Goal: Check status: Check status

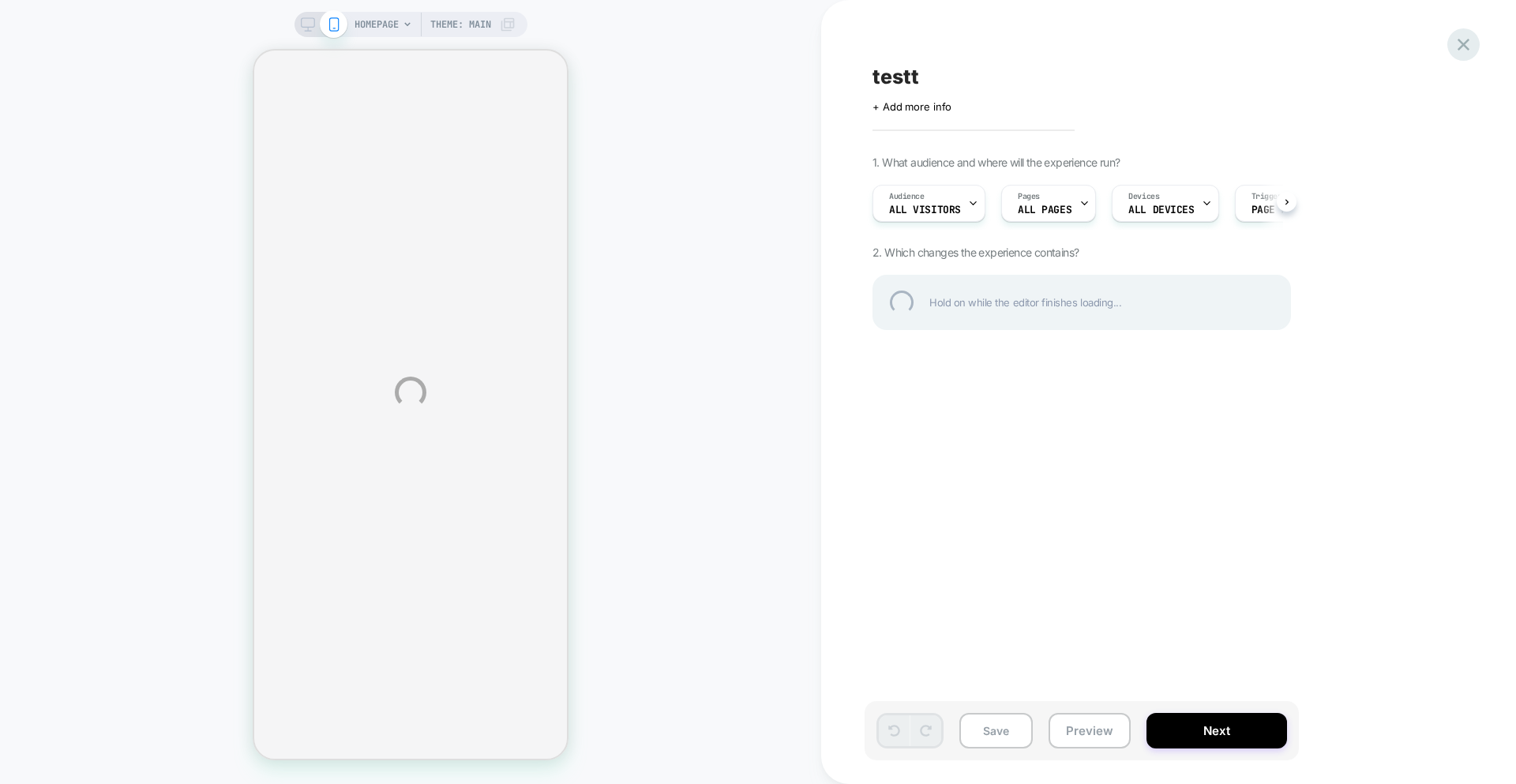
click at [1465, 45] on div at bounding box center [1464, 45] width 33 height 33
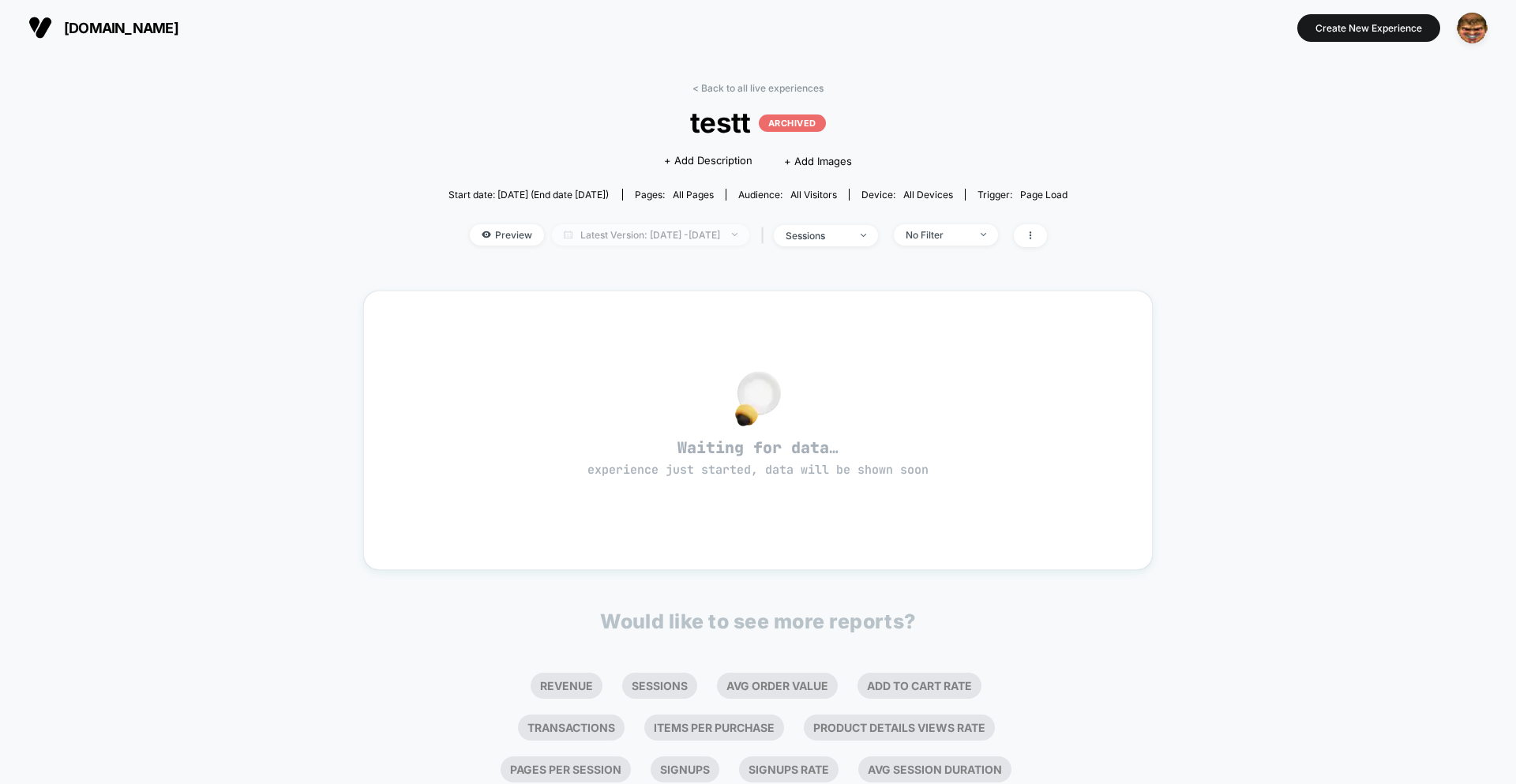
click at [698, 229] on span "Latest Version: Sep 1, 2025 - Sep 1, 2025" at bounding box center [651, 235] width 198 height 21
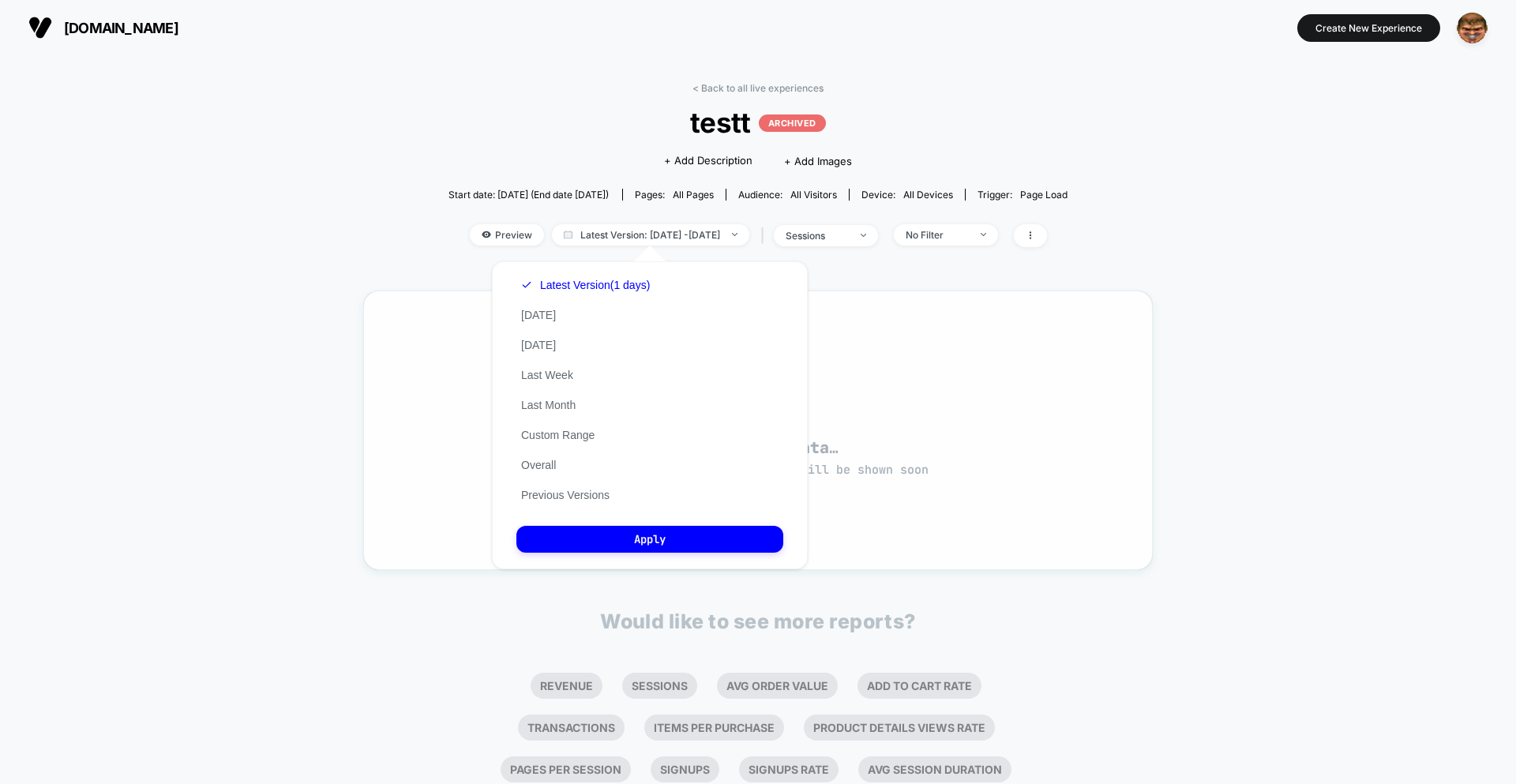
drag, startPoint x: 574, startPoint y: 493, endPoint x: 572, endPoint y: 484, distance: 9.2
click at [574, 493] on button "Previous Versions" at bounding box center [565, 495] width 98 height 15
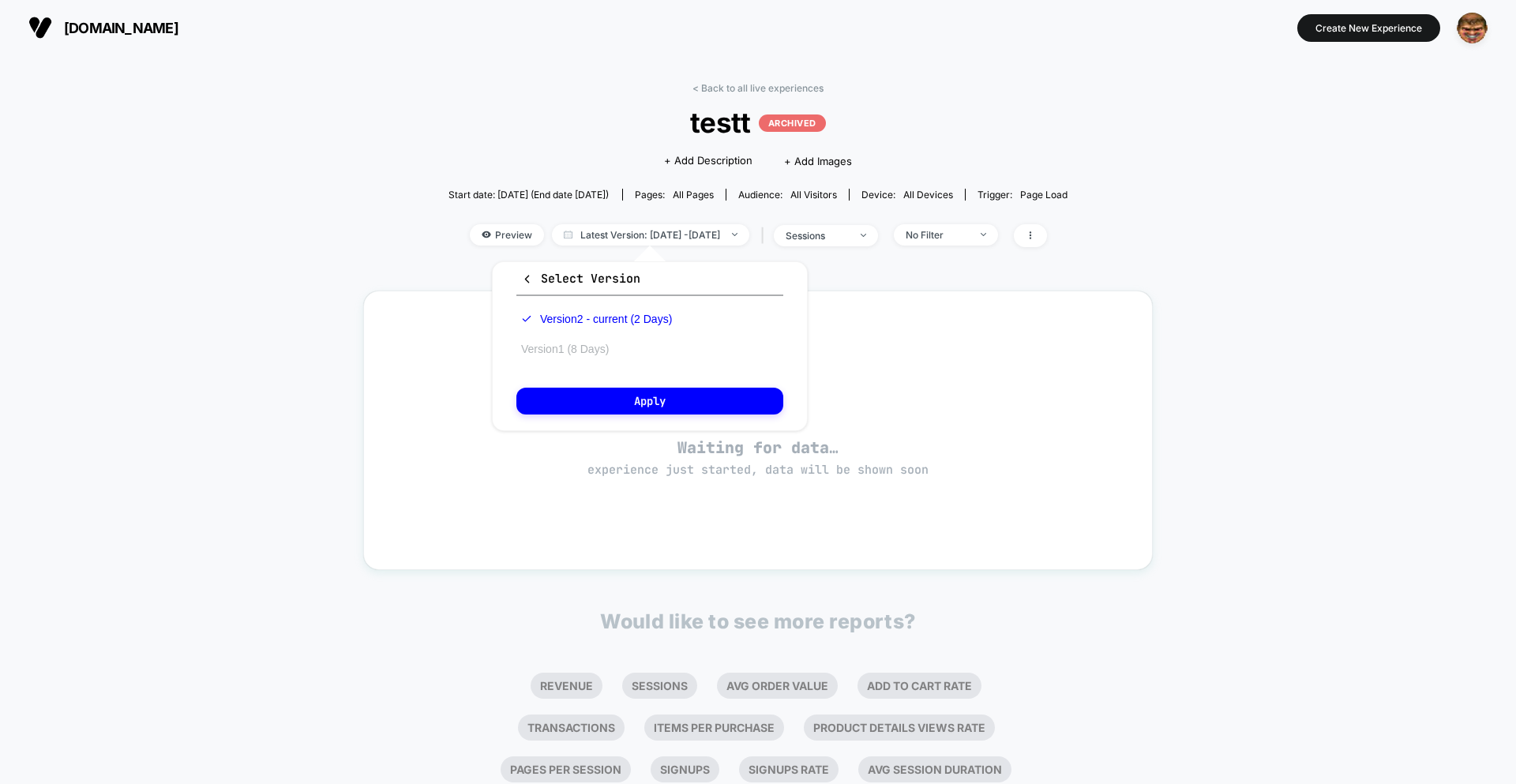
click at [562, 347] on button "Version 1 (8 Days)" at bounding box center [564, 348] width 97 height 15
click at [586, 381] on div "Select Version Version 2 - current (2 Days) Version 1 (8 Days) Apply" at bounding box center [650, 346] width 316 height 169
click at [607, 401] on button "Apply" at bounding box center [650, 401] width 267 height 27
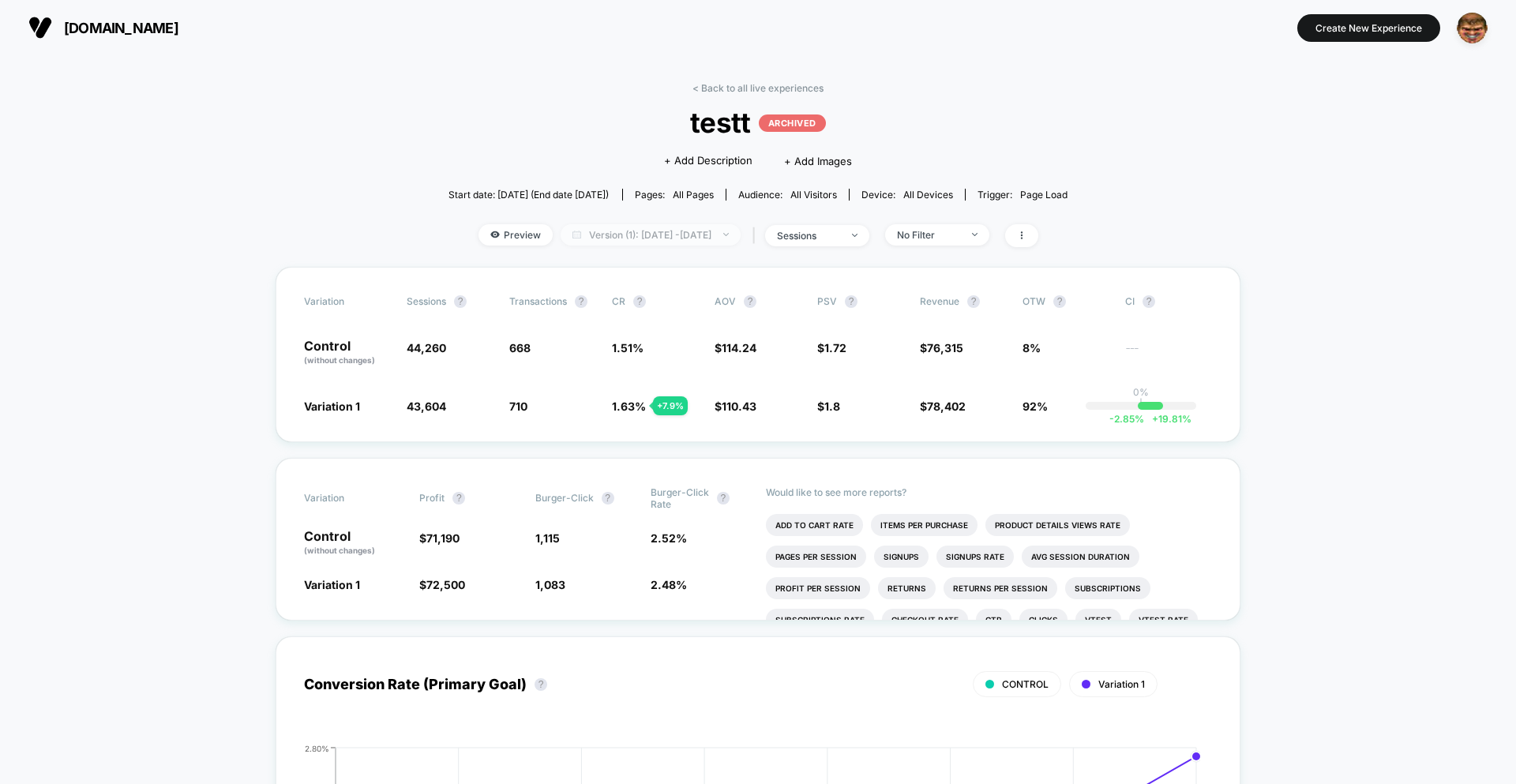
click at [657, 230] on span "Version (1): Aug 25, 2025 - Sep 1, 2025" at bounding box center [651, 235] width 180 height 21
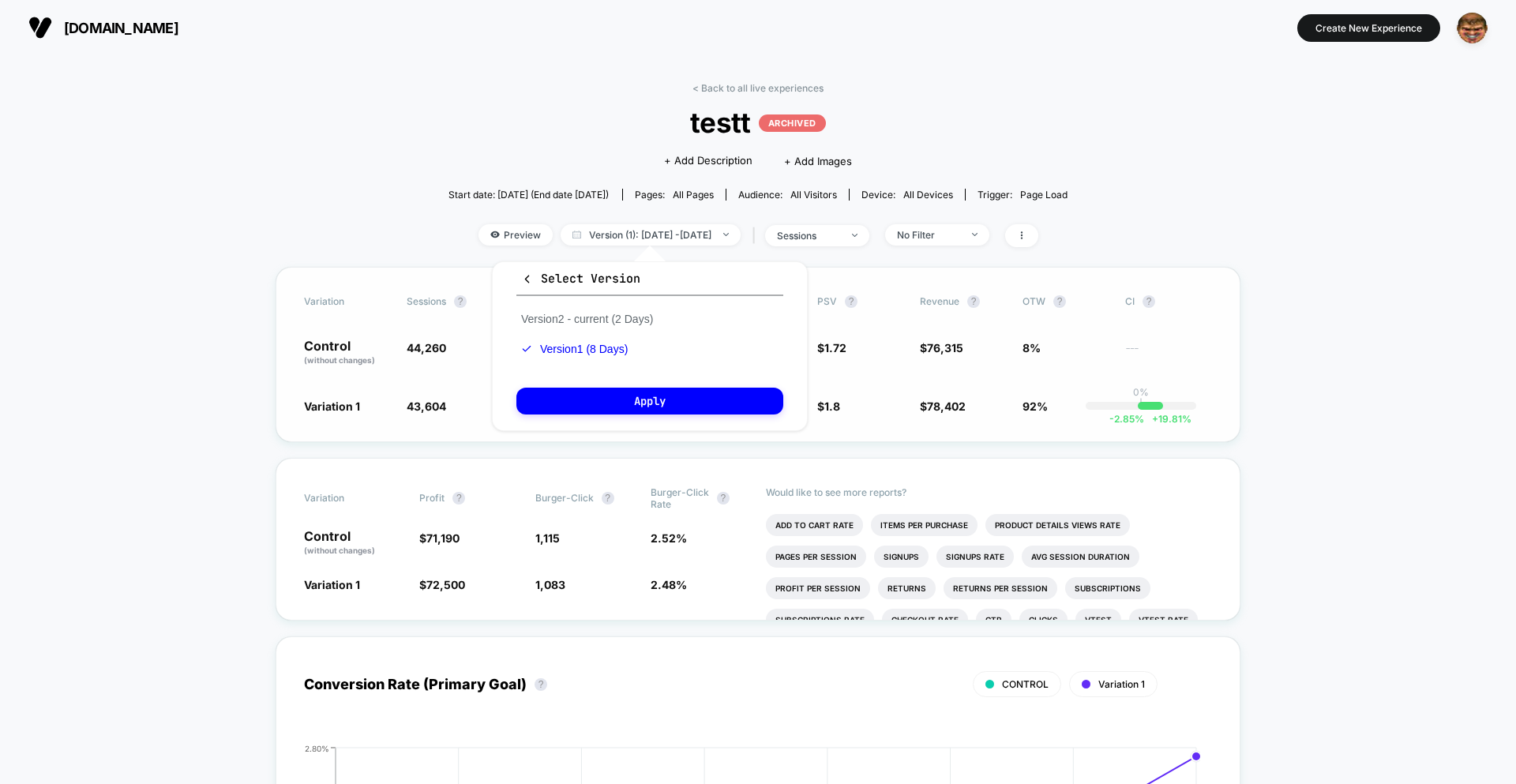
click at [937, 305] on span "Revenue" at bounding box center [940, 301] width 39 height 12
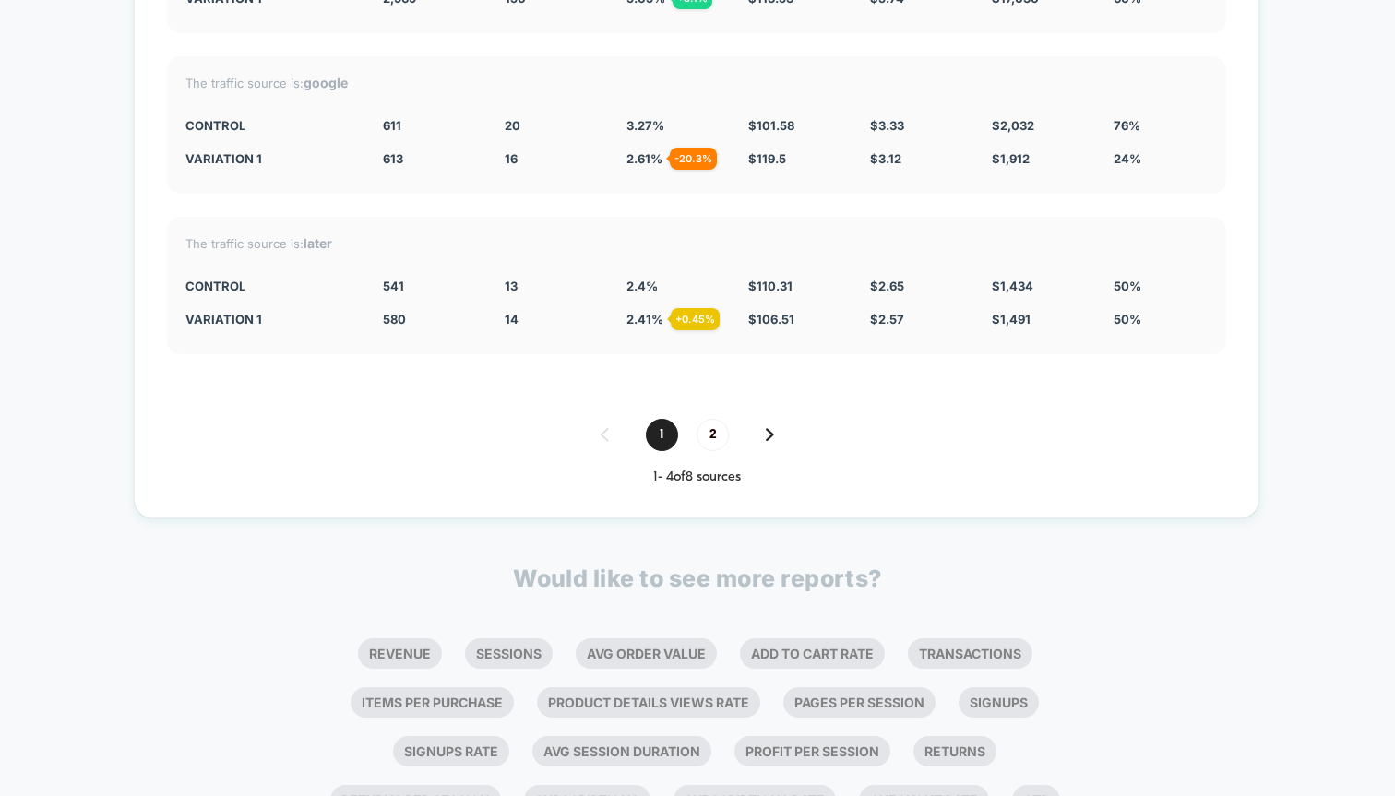
scroll to position [3722, 0]
click at [410, 419] on div "1 2" at bounding box center [696, 435] width 1059 height 32
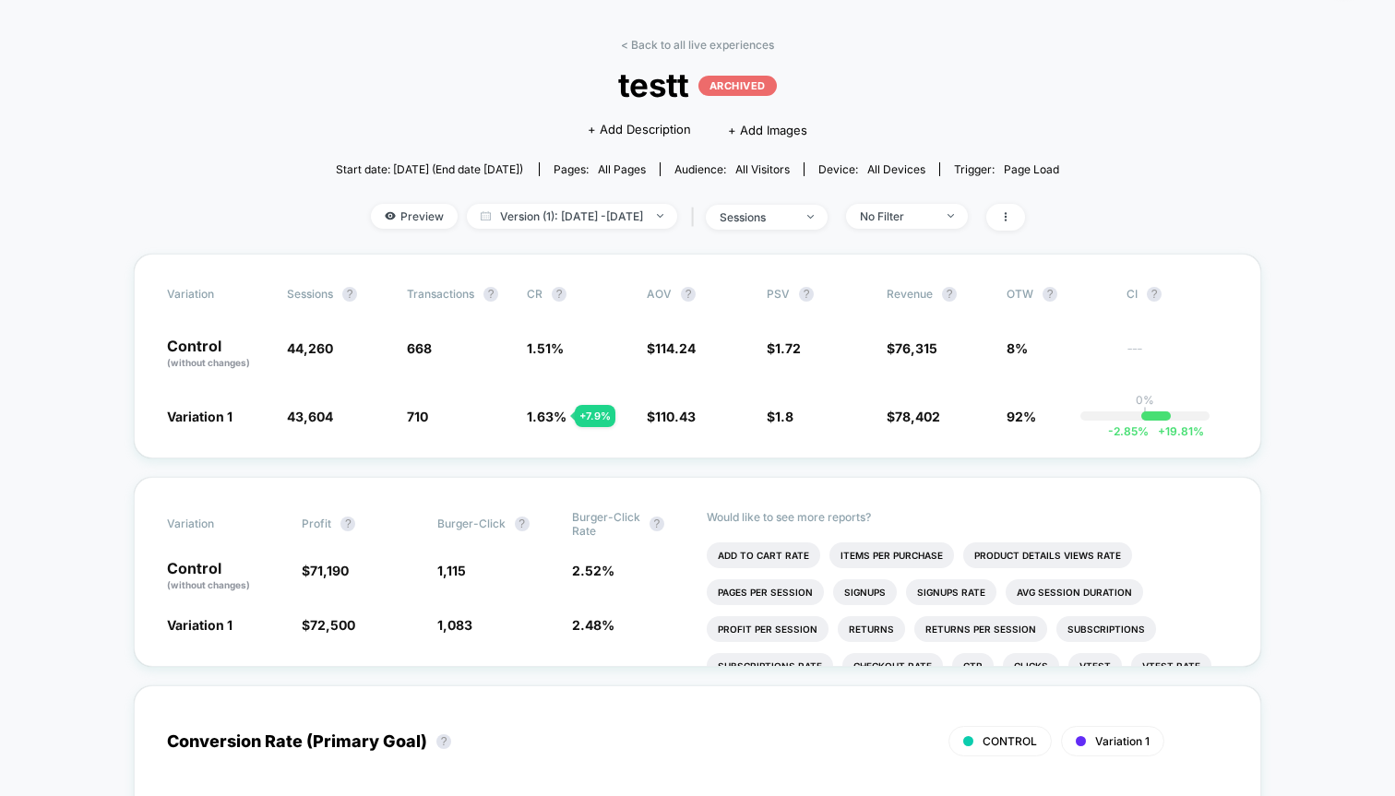
scroll to position [59, 0]
